Goal: Information Seeking & Learning: Learn about a topic

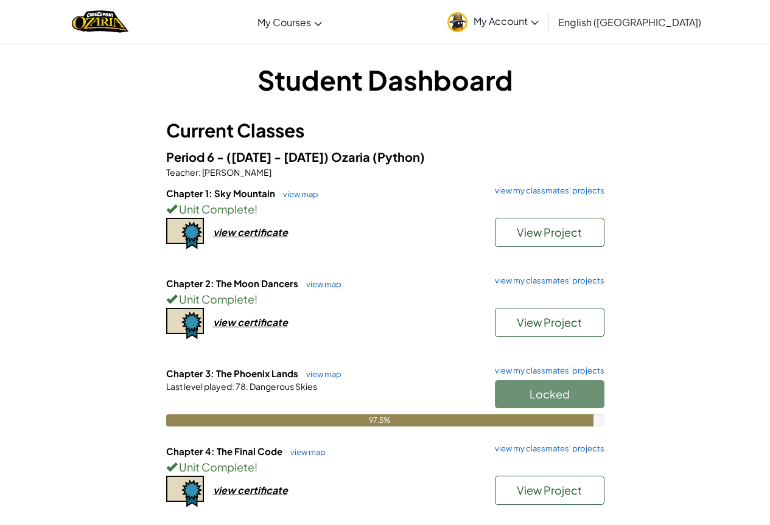
click at [572, 196] on h6 "Chapter 1: Sky Mountain view map view my classmates' projects" at bounding box center [385, 193] width 438 height 13
click at [570, 191] on link "view my classmates' projects" at bounding box center [547, 191] width 116 height 8
